Goal: Information Seeking & Learning: Learn about a topic

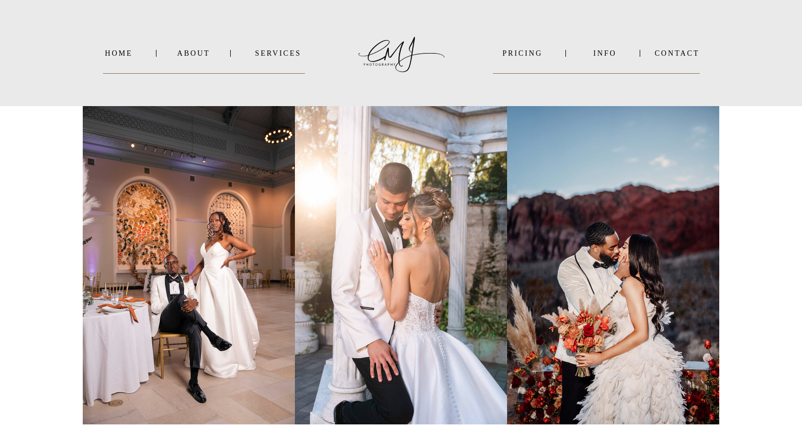
click at [601, 51] on nav "INFO" at bounding box center [604, 53] width 51 height 8
click at [600, 79] on b "VIDEO" at bounding box center [594, 80] width 26 height 8
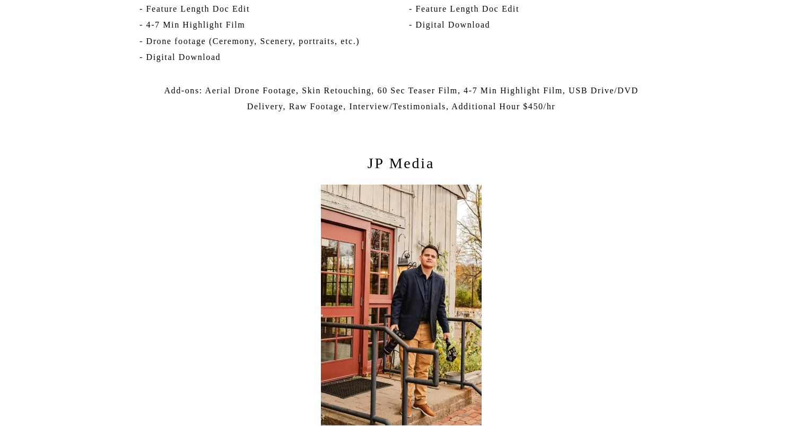
scroll to position [2165, 0]
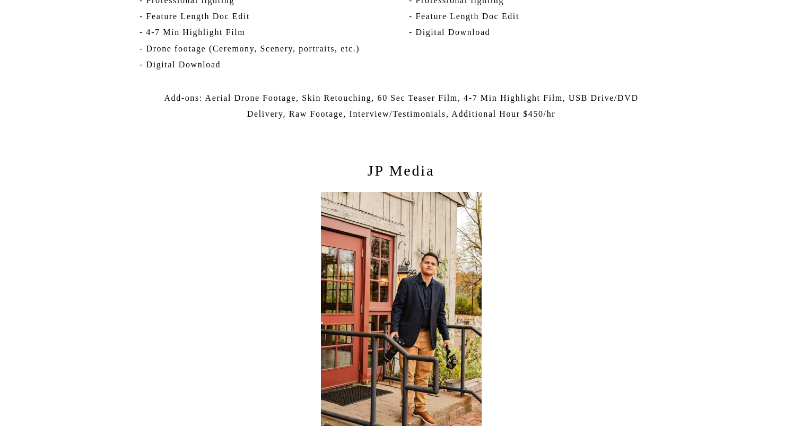
click at [393, 167] on p "JP Media" at bounding box center [400, 174] width 137 height 27
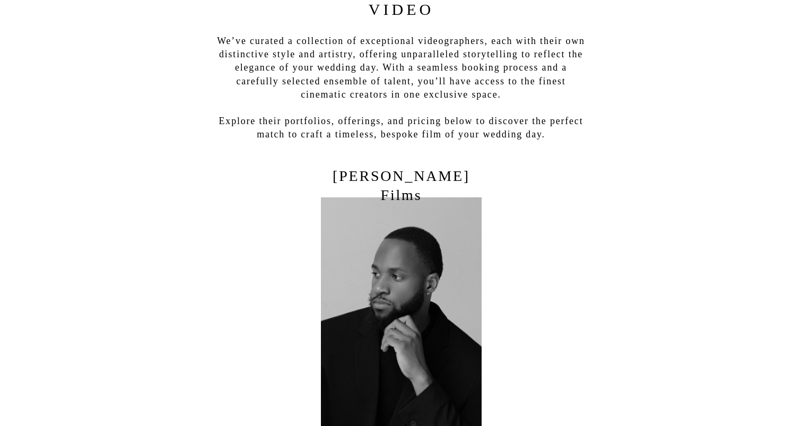
scroll to position [0, 0]
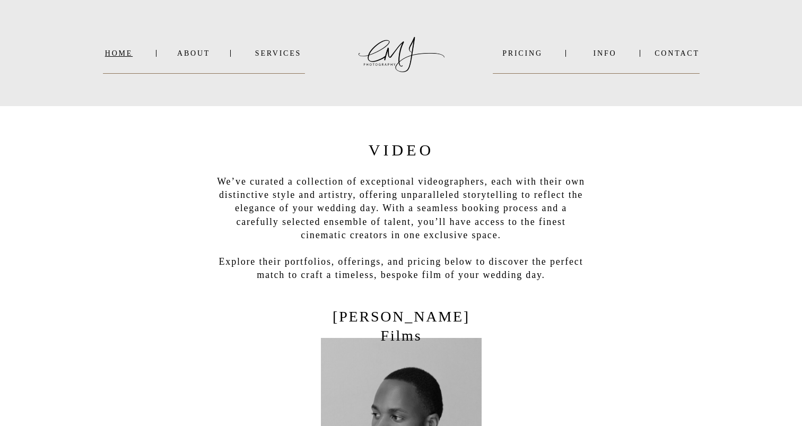
click at [117, 54] on nav "Home" at bounding box center [119, 53] width 32 height 8
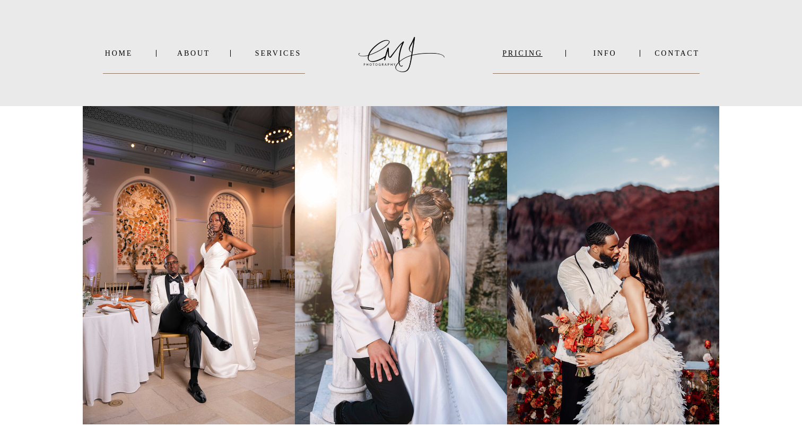
click at [523, 56] on nav "PRICING" at bounding box center [522, 53] width 59 height 8
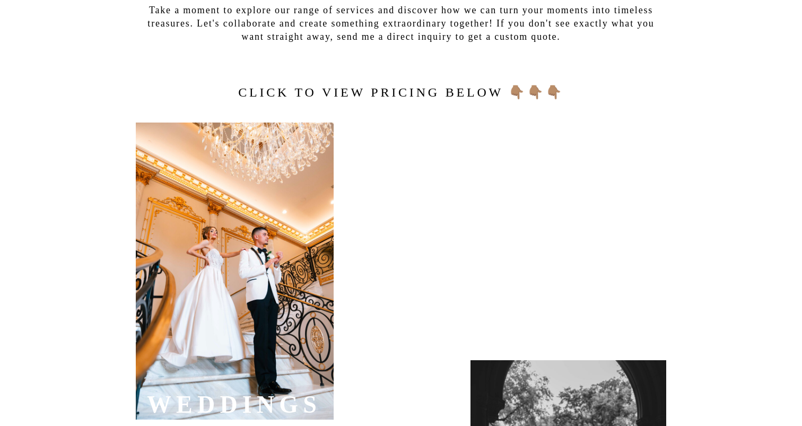
scroll to position [282, 0]
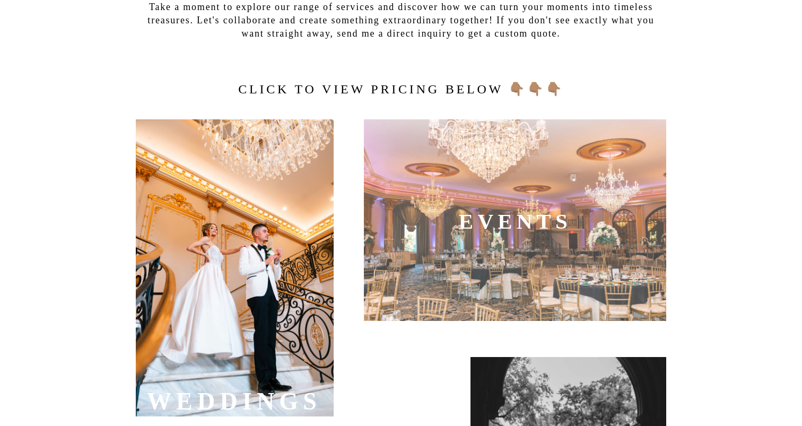
click at [248, 245] on div at bounding box center [235, 267] width 198 height 297
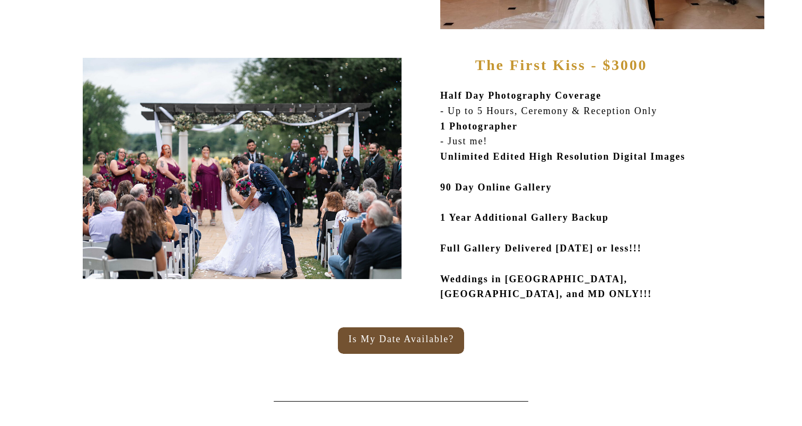
scroll to position [840, 0]
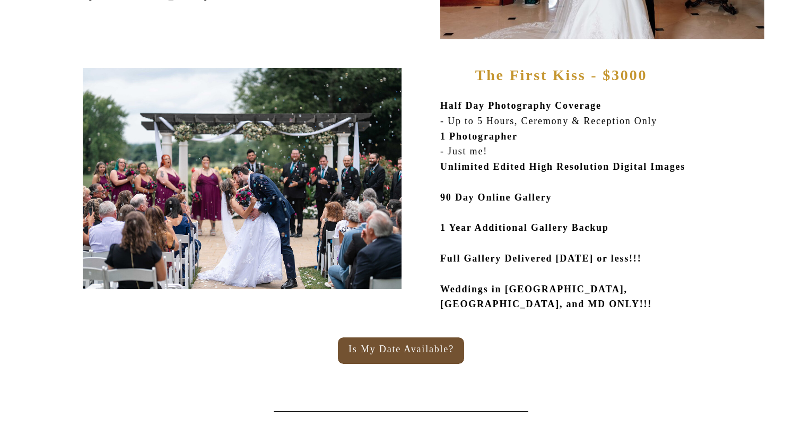
drag, startPoint x: 440, startPoint y: 258, endPoint x: 687, endPoint y: 263, distance: 246.6
click at [687, 263] on p "Half Day Photography Coverage - Up to 5 Hours, Ceremony & Reception Only 1 Phot…" at bounding box center [585, 206] width 291 height 217
copy b "Full Gallery Delivered [DATE] or less!!!"
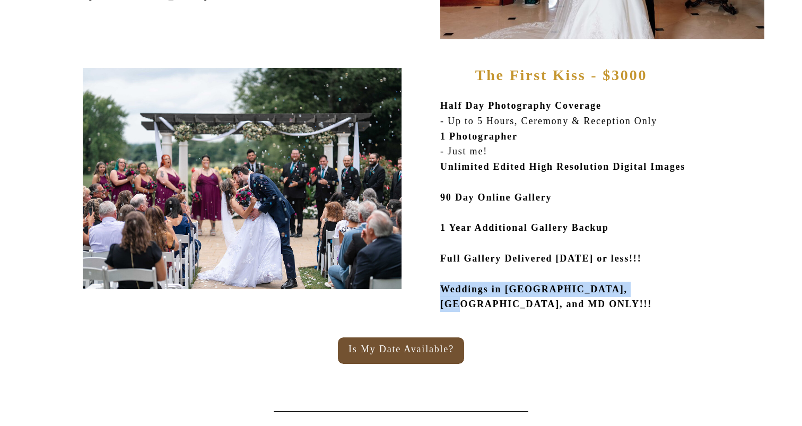
drag, startPoint x: 442, startPoint y: 287, endPoint x: 656, endPoint y: 290, distance: 213.7
click at [652, 290] on b "Weddings in [GEOGRAPHIC_DATA], [GEOGRAPHIC_DATA], and MD ONLY!!!" at bounding box center [546, 297] width 212 height 26
copy b "Weddings in [GEOGRAPHIC_DATA], [GEOGRAPHIC_DATA], and MD ONLY!!!"
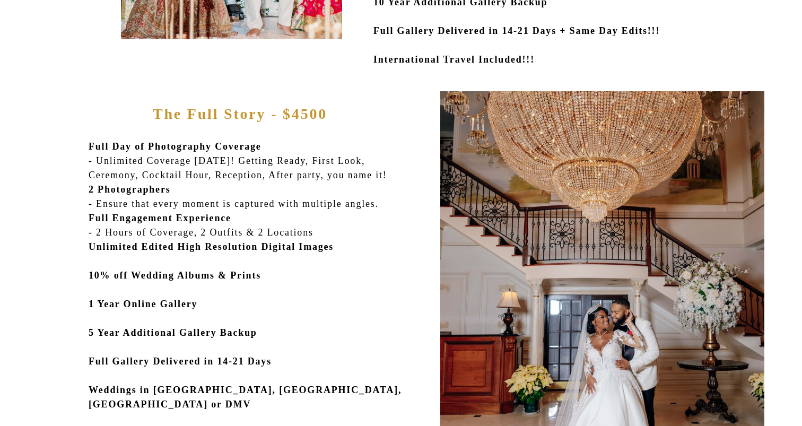
scroll to position [417, 0]
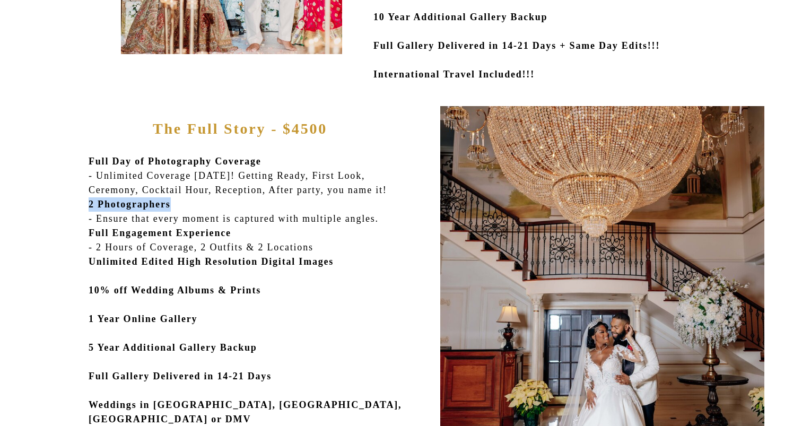
drag, startPoint x: 90, startPoint y: 203, endPoint x: 186, endPoint y: 205, distance: 96.5
click at [186, 205] on p "Full Day of Photography Coverage - Unlimited Coverage [DATE]! Getting Ready, Fi…" at bounding box center [253, 298] width 328 height 289
copy b "2 Photographers"
drag, startPoint x: 89, startPoint y: 231, endPoint x: 252, endPoint y: 231, distance: 162.8
click at [231, 231] on b "Full Engagement Experience" at bounding box center [160, 232] width 143 height 11
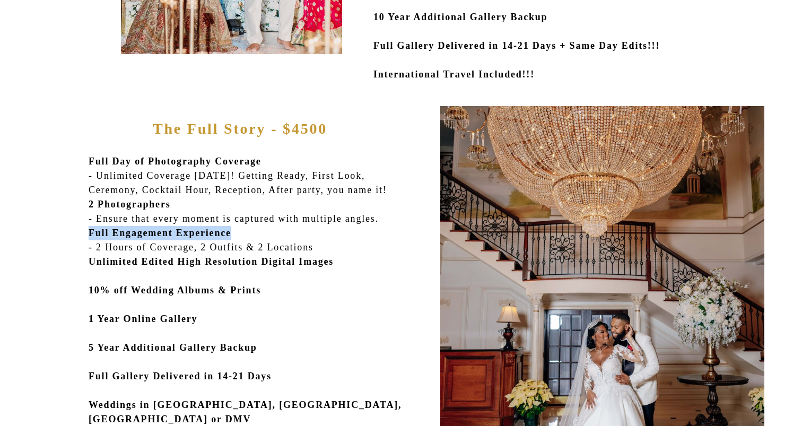
copy b "Full Engagement Experience"
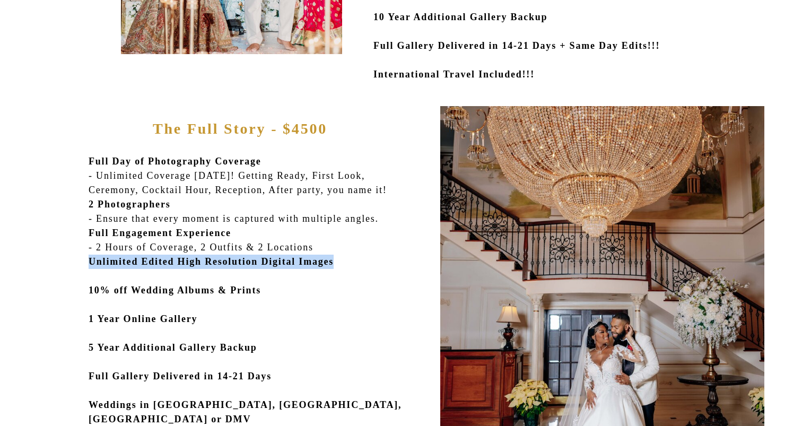
drag, startPoint x: 91, startPoint y: 263, endPoint x: 376, endPoint y: 266, distance: 285.8
click at [376, 266] on p "Full Day of Photography Coverage - Unlimited Coverage [DATE]! Getting Ready, Fi…" at bounding box center [253, 298] width 328 height 289
copy b "Unlimited Edited High Resolution Digital Images"
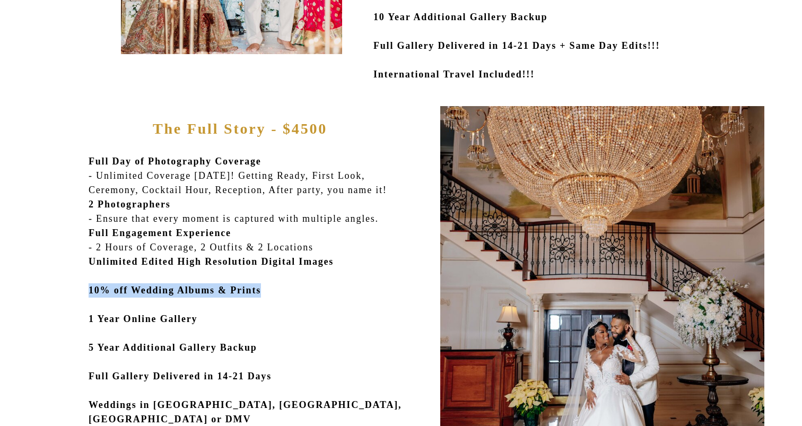
drag, startPoint x: 89, startPoint y: 292, endPoint x: 294, endPoint y: 293, distance: 205.7
click at [294, 293] on p "Full Day of Photography Coverage - Unlimited Coverage [DATE]! Getting Ready, Fi…" at bounding box center [253, 298] width 328 height 289
copy b "10% off Wedding Albums & Prints"
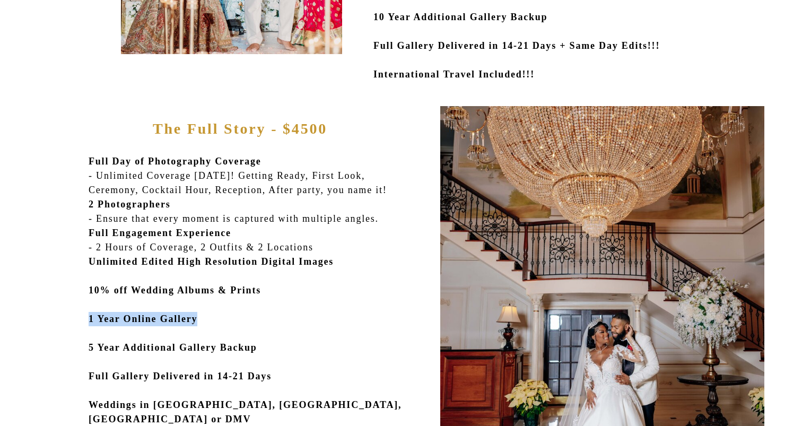
drag, startPoint x: 90, startPoint y: 316, endPoint x: 212, endPoint y: 318, distance: 122.0
click at [197, 318] on b "1 Year Online Gallery" at bounding box center [143, 318] width 109 height 11
copy b "1 Year Online Gallery"
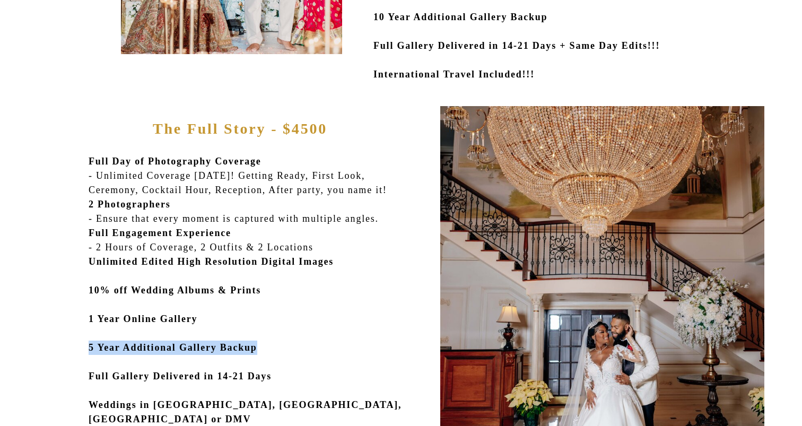
drag, startPoint x: 89, startPoint y: 348, endPoint x: 282, endPoint y: 350, distance: 193.0
click at [257, 350] on b "5 Year Additional Gallery Backup" at bounding box center [173, 347] width 169 height 11
copy b "5 Year Additional Gallery Backup"
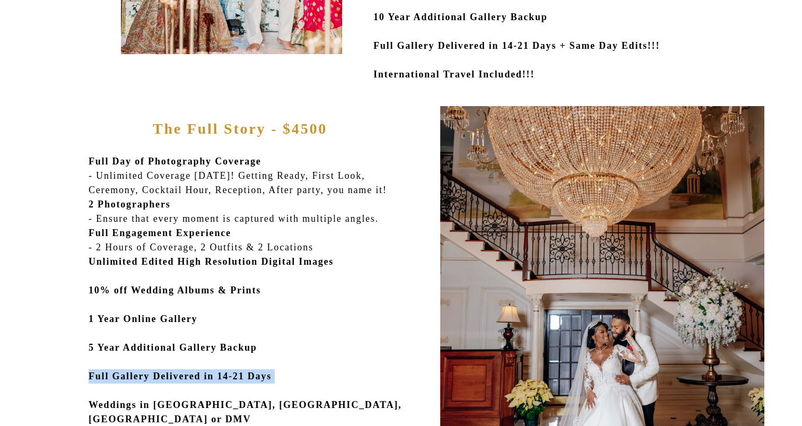
drag, startPoint x: 90, startPoint y: 377, endPoint x: 306, endPoint y: 383, distance: 216.4
click at [306, 383] on p "Full Day of Photography Coverage - Unlimited Coverage [DATE]! Getting Ready, Fi…" at bounding box center [253, 298] width 328 height 289
copy b "Full Gallery Delivered in 14-21 Days"
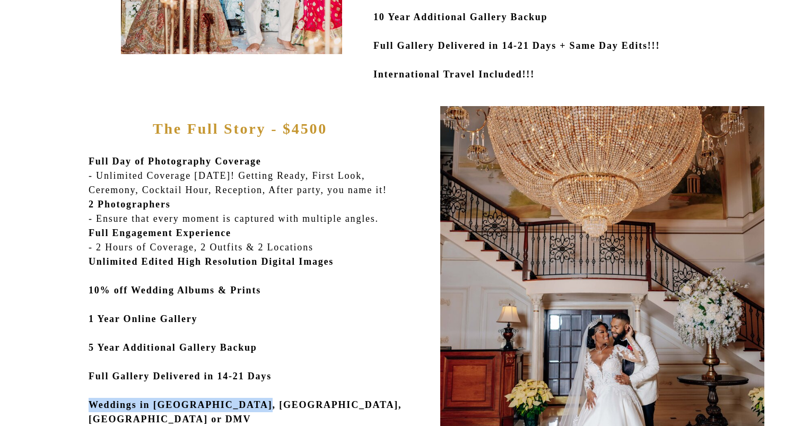
drag, startPoint x: 90, startPoint y: 404, endPoint x: 279, endPoint y: 408, distance: 189.8
click at [279, 408] on p "Full Day of Photography Coverage - Unlimited Coverage [DATE]! Getting Ready, Fi…" at bounding box center [253, 298] width 328 height 289
copy b "Weddings in [GEOGRAPHIC_DATA], [GEOGRAPHIC_DATA], [GEOGRAPHIC_DATA] or DMV"
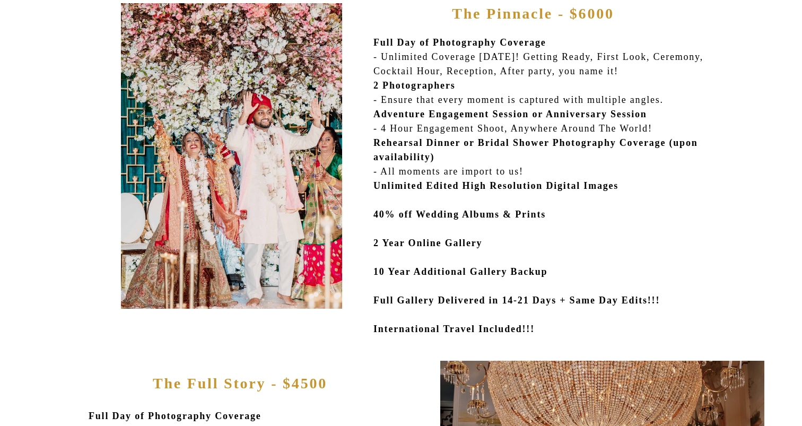
scroll to position [135, 0]
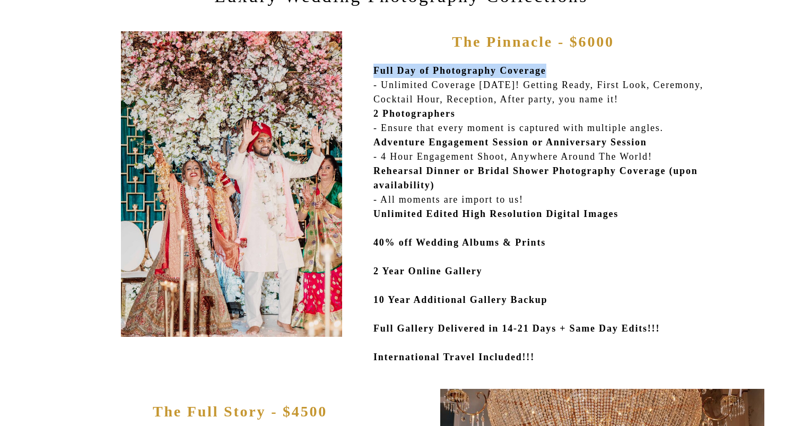
drag, startPoint x: 375, startPoint y: 68, endPoint x: 574, endPoint y: 67, distance: 199.4
click at [574, 67] on p "Full Day of Photography Coverage - Unlimited Coverage [DATE]! Getting Ready, Fi…" at bounding box center [544, 217] width 343 height 306
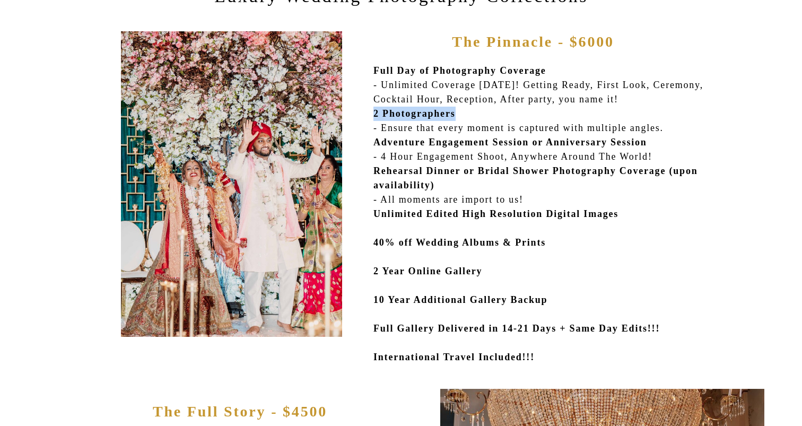
drag, startPoint x: 375, startPoint y: 112, endPoint x: 473, endPoint y: 112, distance: 98.1
click at [473, 112] on p "Full Day of Photography Coverage - Unlimited Coverage [DATE]! Getting Ready, Fi…" at bounding box center [544, 217] width 343 height 306
drag, startPoint x: 376, startPoint y: 141, endPoint x: 553, endPoint y: 145, distance: 177.1
click at [553, 145] on b "Adventure Engagement Session or Anniversary Session" at bounding box center [510, 142] width 274 height 11
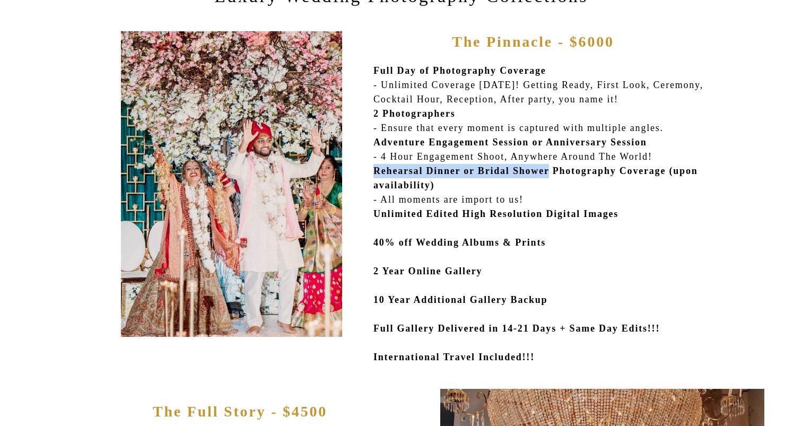
drag, startPoint x: 374, startPoint y: 171, endPoint x: 577, endPoint y: 174, distance: 203.1
click at [577, 174] on b "Rehearsal Dinner or Bridal Shower Photography Coverage (upon availability)" at bounding box center [535, 177] width 324 height 25
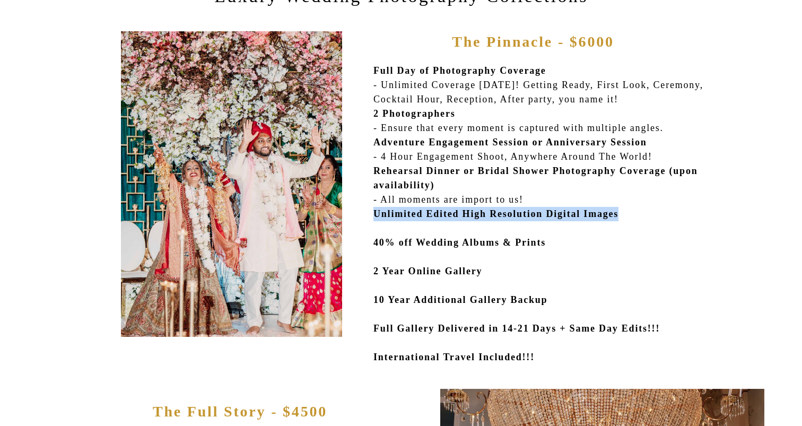
drag, startPoint x: 375, startPoint y: 216, endPoint x: 661, endPoint y: 217, distance: 286.3
click at [661, 217] on p "Full Day of Photography Coverage - Unlimited Coverage [DATE]! Getting Ready, Fi…" at bounding box center [544, 217] width 343 height 306
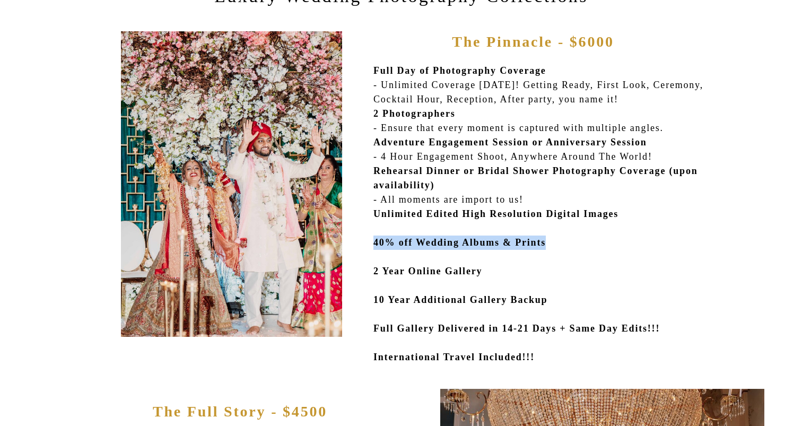
drag, startPoint x: 374, startPoint y: 243, endPoint x: 586, endPoint y: 245, distance: 212.1
click at [586, 245] on p "Full Day of Photography Coverage - Unlimited Coverage [DATE]! Getting Ready, Fi…" at bounding box center [544, 217] width 343 height 306
drag, startPoint x: 373, startPoint y: 273, endPoint x: 492, endPoint y: 270, distance: 119.3
click at [482, 270] on b "2 Year Online Gallery" at bounding box center [427, 271] width 109 height 11
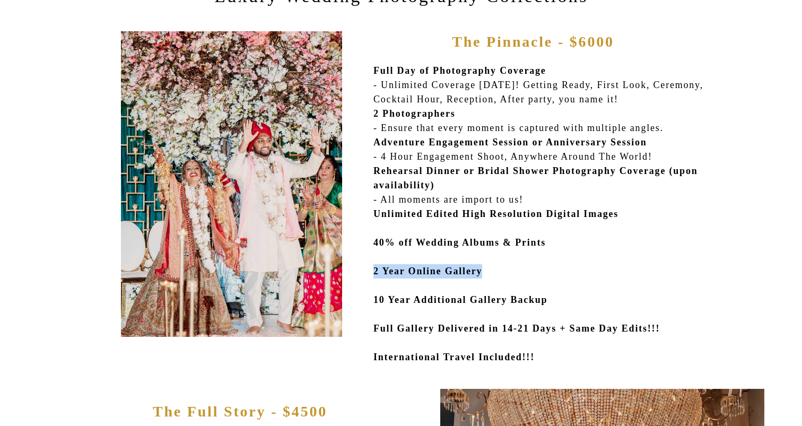
drag, startPoint x: 376, startPoint y: 271, endPoint x: 494, endPoint y: 267, distance: 117.2
click at [482, 267] on b "2 Year Online Gallery" at bounding box center [427, 271] width 109 height 11
click at [413, 274] on b "2 Year Online Gallery" at bounding box center [427, 271] width 109 height 11
drag, startPoint x: 375, startPoint y: 270, endPoint x: 525, endPoint y: 272, distance: 149.5
click at [525, 272] on p "Full Day of Photography Coverage - Unlimited Coverage [DATE]! Getting Ready, Fi…" at bounding box center [544, 217] width 343 height 306
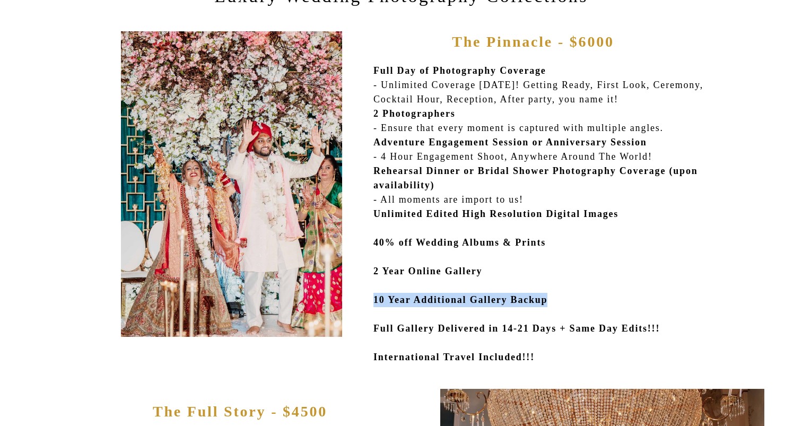
drag, startPoint x: 375, startPoint y: 300, endPoint x: 572, endPoint y: 303, distance: 196.7
click at [547, 303] on b "10 Year Additional Gallery Backup" at bounding box center [460, 299] width 174 height 11
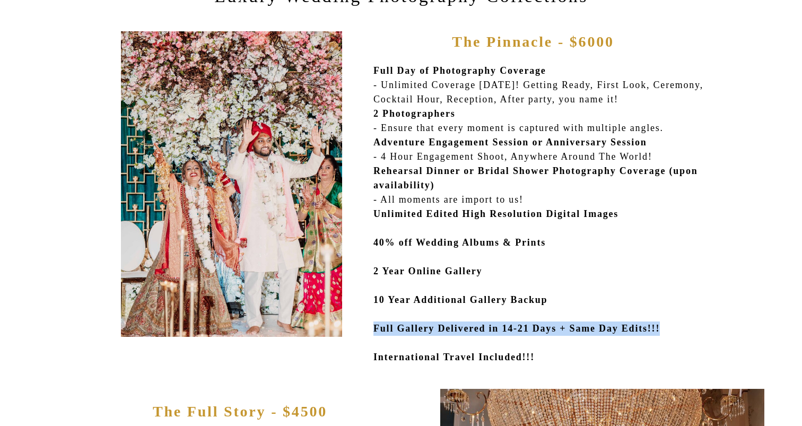
drag, startPoint x: 375, startPoint y: 328, endPoint x: 700, endPoint y: 323, distance: 325.0
click at [700, 323] on p "Full Day of Photography Coverage - Unlimited Coverage [DATE]! Getting Ready, Fi…" at bounding box center [544, 217] width 343 height 306
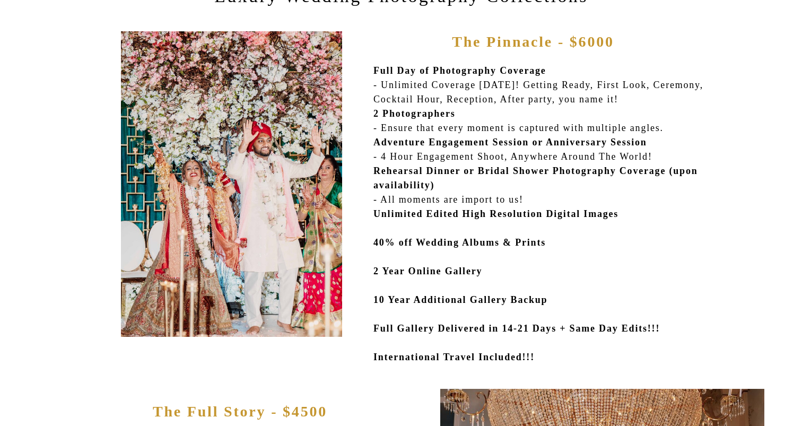
drag, startPoint x: 373, startPoint y: 357, endPoint x: 547, endPoint y: 362, distance: 174.0
click at [534, 362] on b "International Travel Included!!!" at bounding box center [453, 357] width 161 height 11
drag, startPoint x: 373, startPoint y: 357, endPoint x: 575, endPoint y: 359, distance: 201.5
click at [575, 359] on p "Full Day of Photography Coverage - Unlimited Coverage [DATE]! Getting Ready, Fi…" at bounding box center [544, 217] width 343 height 306
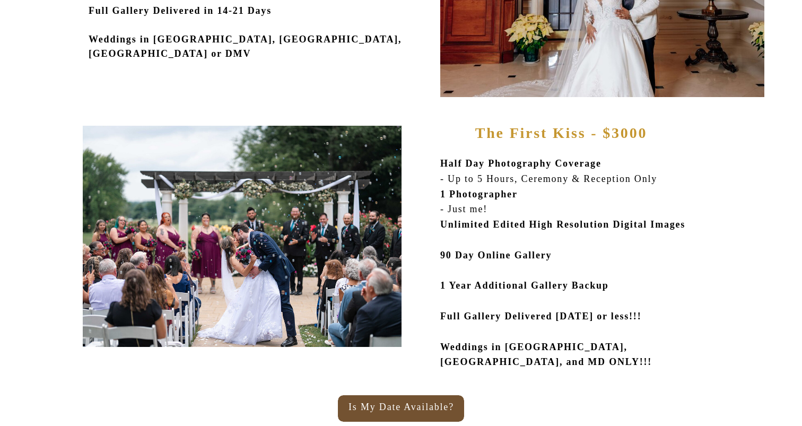
scroll to position [797, 0]
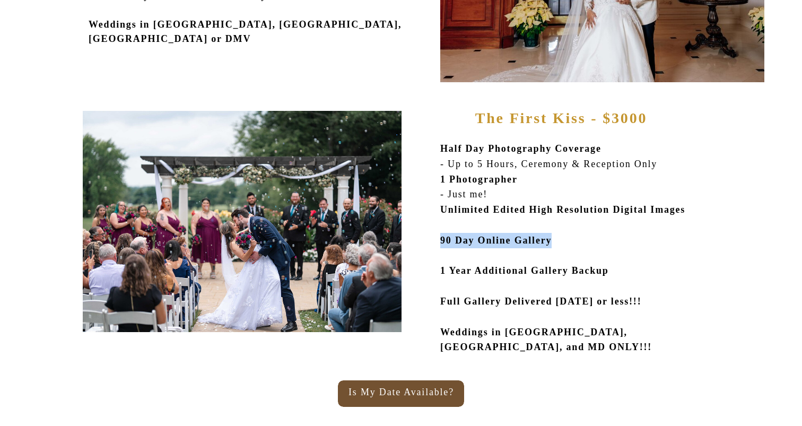
drag, startPoint x: 442, startPoint y: 241, endPoint x: 566, endPoint y: 244, distance: 124.6
click at [551, 244] on b "90 Day Online Gallery" at bounding box center [495, 240] width 111 height 11
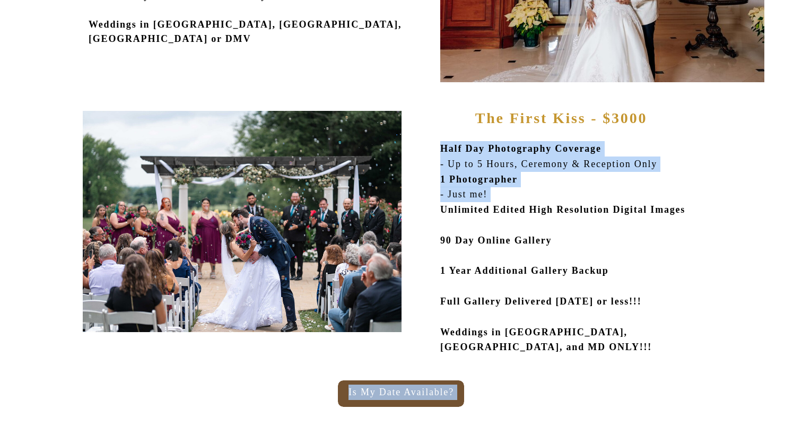
drag, startPoint x: 441, startPoint y: 207, endPoint x: 731, endPoint y: 207, distance: 289.5
click at [731, 207] on p "Half Day Photography Coverage - Up to 5 Hours, Ceremony & Reception Only 1 Phot…" at bounding box center [585, 249] width 291 height 217
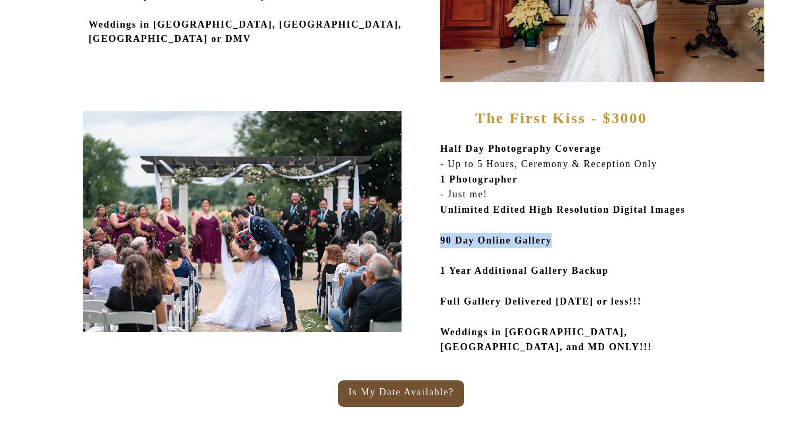
drag, startPoint x: 442, startPoint y: 241, endPoint x: 572, endPoint y: 245, distance: 130.0
click at [572, 245] on p "Half Day Photography Coverage - Up to 5 Hours, Ceremony & Reception Only 1 Phot…" at bounding box center [585, 249] width 291 height 217
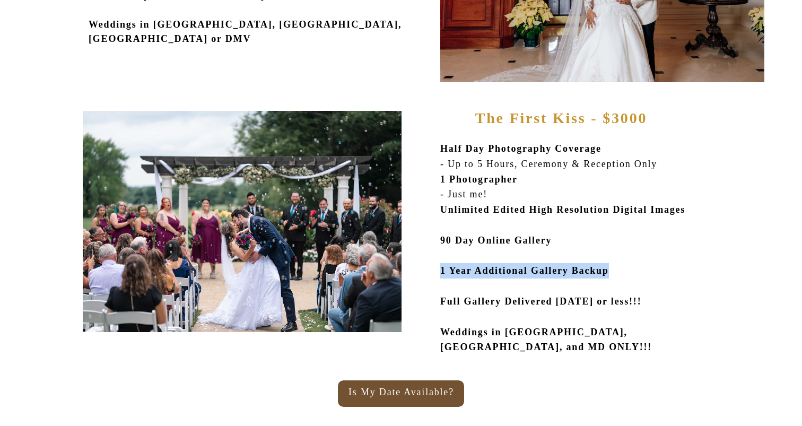
drag, startPoint x: 440, startPoint y: 272, endPoint x: 631, endPoint y: 273, distance: 190.9
click at [609, 273] on b "1 Year Additional Gallery Backup" at bounding box center [524, 270] width 169 height 11
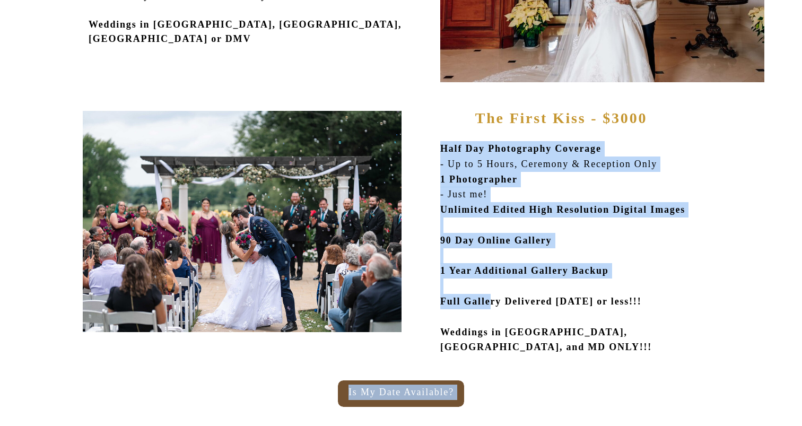
drag, startPoint x: 440, startPoint y: 298, endPoint x: 498, endPoint y: 304, distance: 59.1
click at [498, 304] on b "Full Gallery Delivered [DATE] or less!!!" at bounding box center [540, 301] width 201 height 11
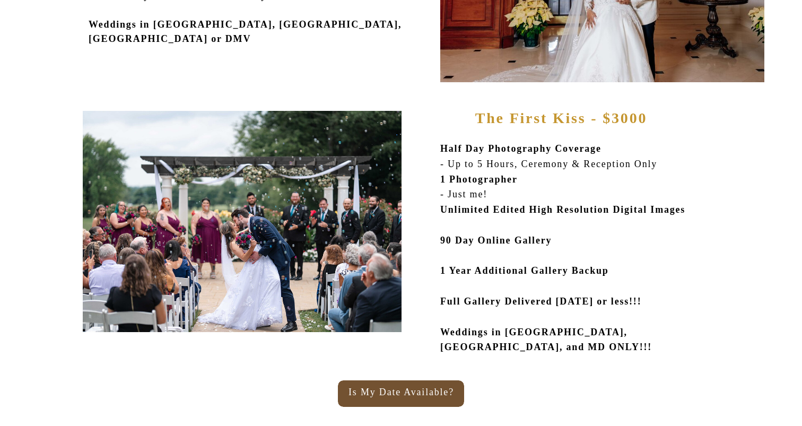
drag, startPoint x: 441, startPoint y: 302, endPoint x: 688, endPoint y: 304, distance: 247.1
click at [688, 304] on p "Half Day Photography Coverage - Up to 5 Hours, Ceremony & Reception Only 1 Phot…" at bounding box center [585, 249] width 291 height 217
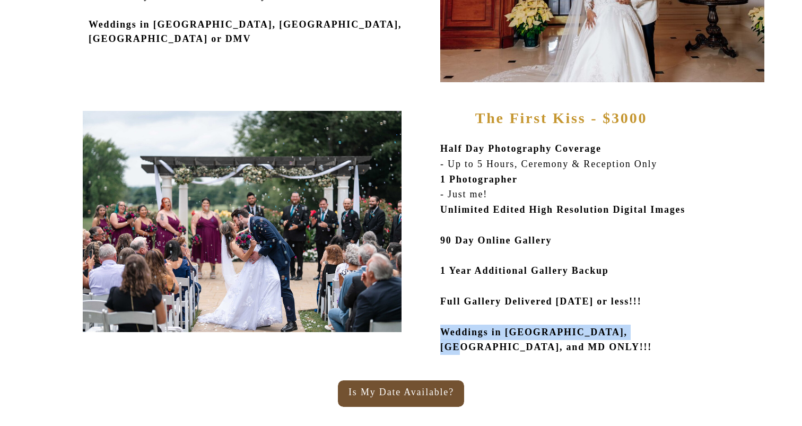
drag, startPoint x: 441, startPoint y: 331, endPoint x: 657, endPoint y: 334, distance: 216.3
click at [657, 334] on p "Half Day Photography Coverage - Up to 5 Hours, Ceremony & Reception Only 1 Phot…" at bounding box center [585, 249] width 291 height 217
